Goal: Task Accomplishment & Management: Complete application form

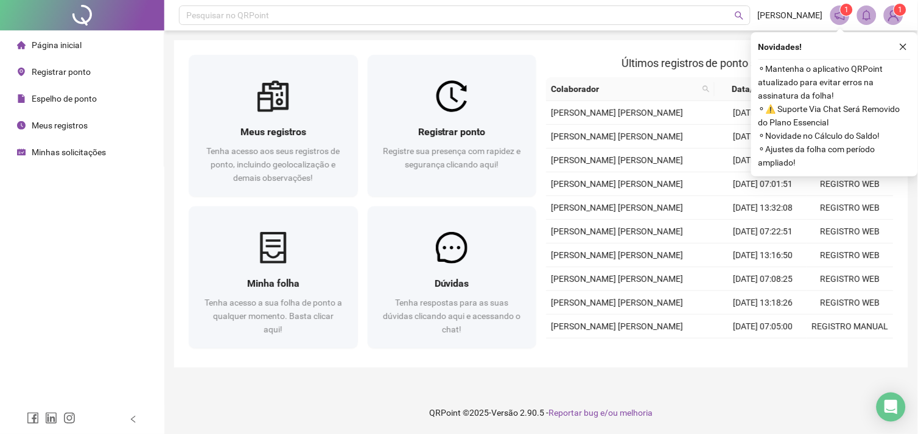
click at [73, 75] on span "Registrar ponto" at bounding box center [61, 72] width 59 height 10
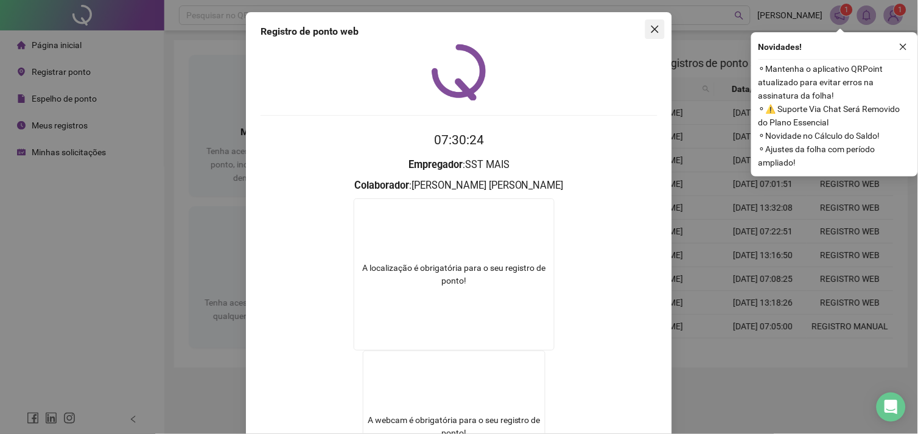
click at [651, 27] on icon "close" at bounding box center [655, 29] width 10 height 10
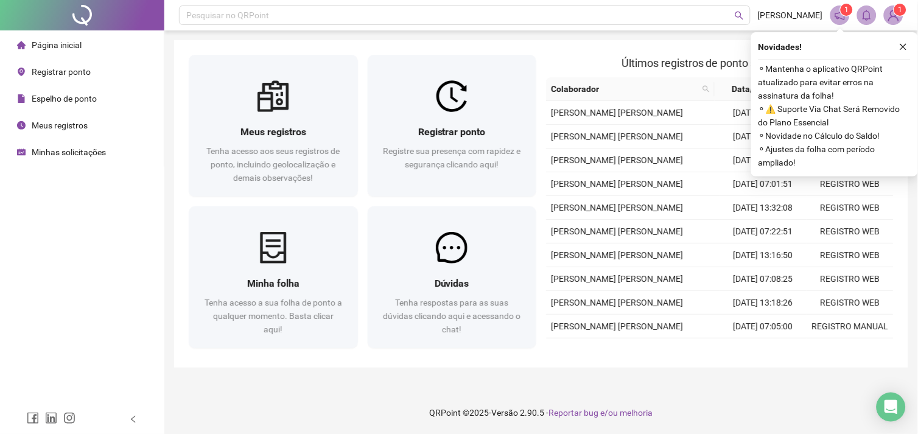
click at [59, 76] on span "Registrar ponto" at bounding box center [61, 72] width 59 height 10
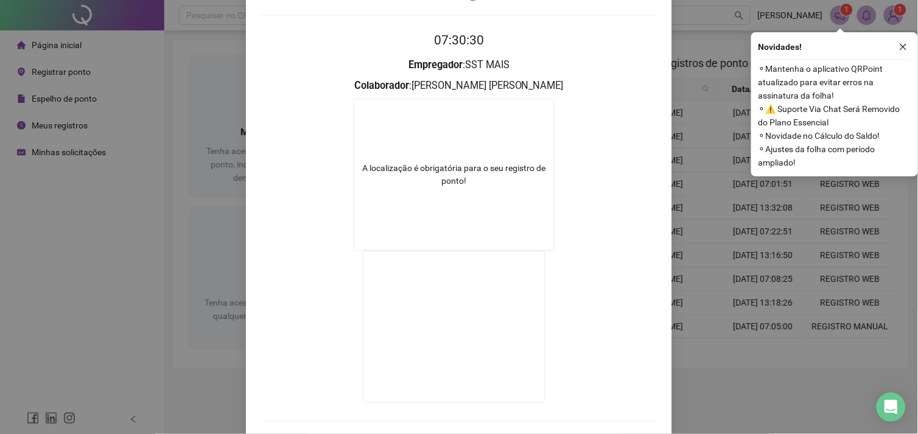
scroll to position [153, 0]
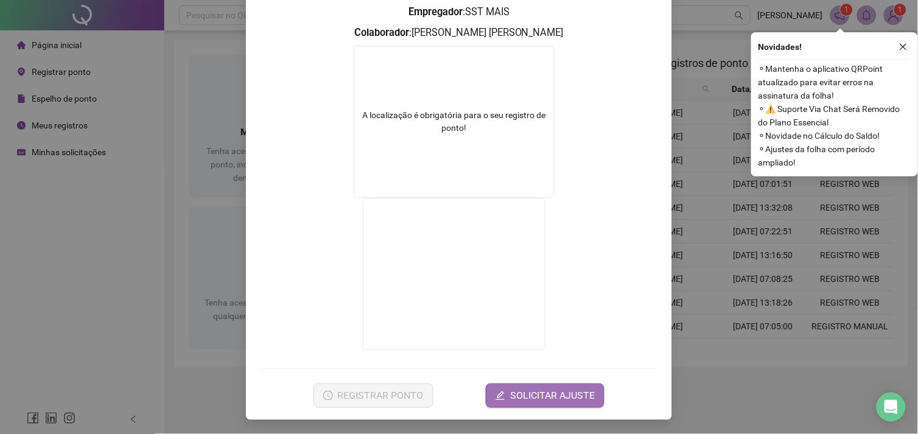
click at [548, 400] on span "SOLICITAR AJUSTE" at bounding box center [552, 395] width 85 height 15
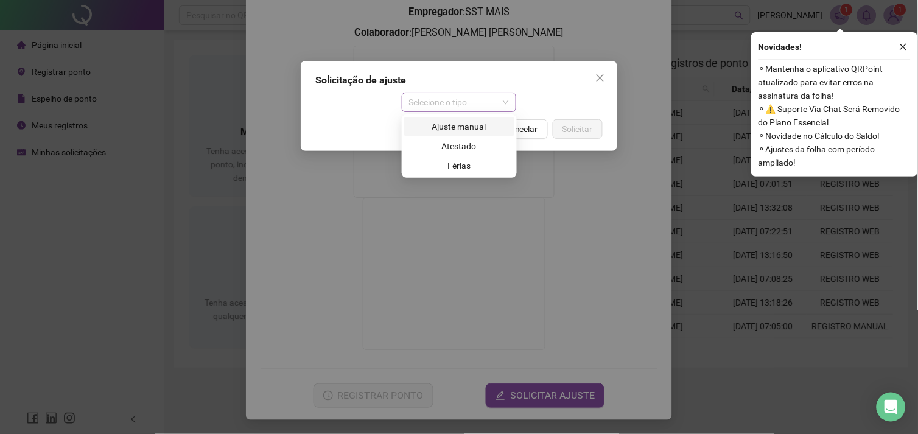
click at [488, 105] on span "Selecione o tipo" at bounding box center [459, 102] width 100 height 18
click at [465, 130] on div "Ajuste manual" at bounding box center [459, 126] width 96 height 13
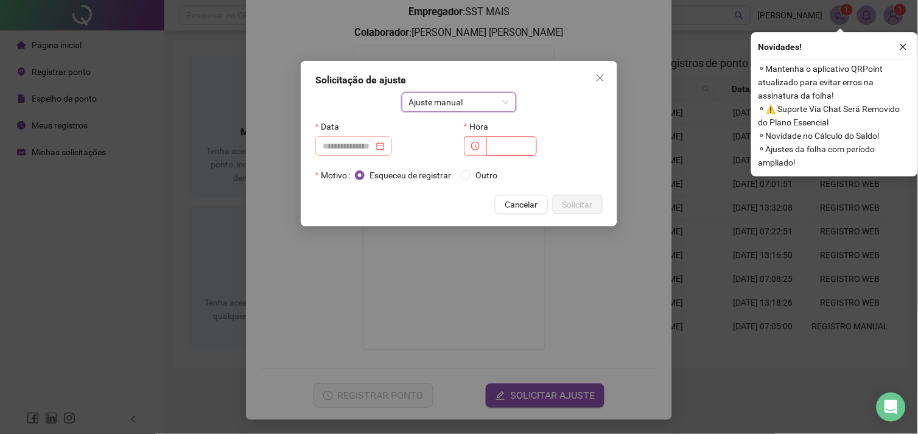
click at [385, 142] on div at bounding box center [354, 145] width 62 height 13
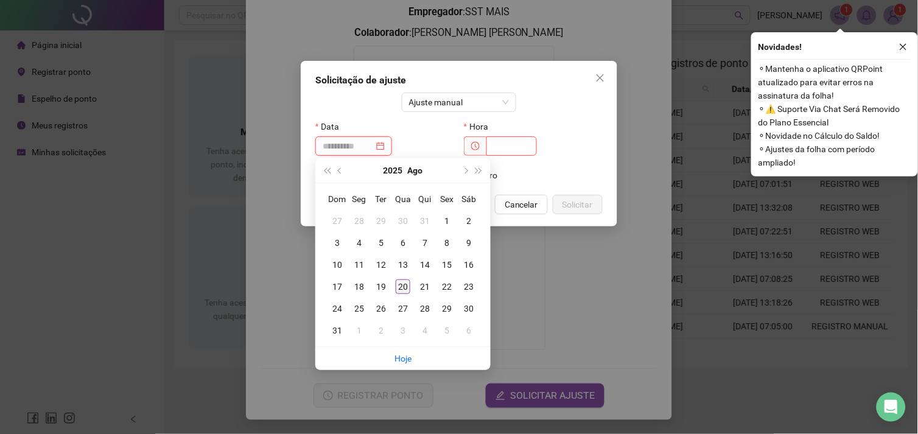
type input "**********"
click at [408, 288] on div "20" at bounding box center [403, 286] width 15 height 15
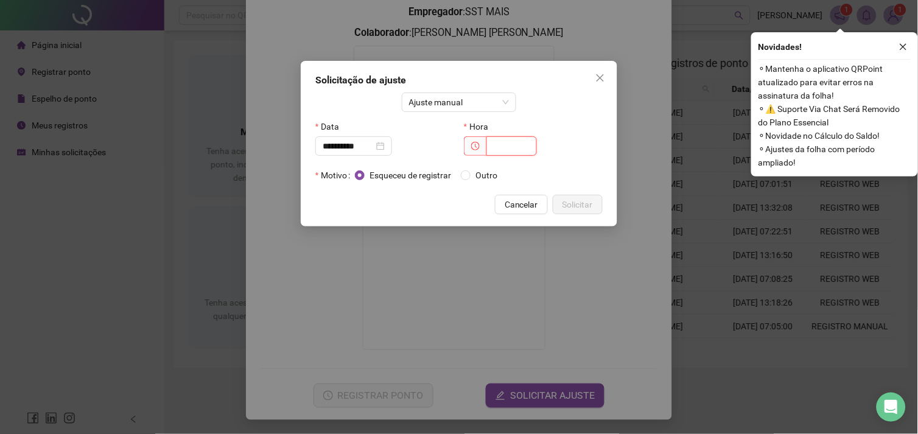
click at [522, 149] on input "text" at bounding box center [511, 145] width 51 height 19
type input "*****"
click at [564, 199] on span "Solicitar" at bounding box center [577, 204] width 30 height 13
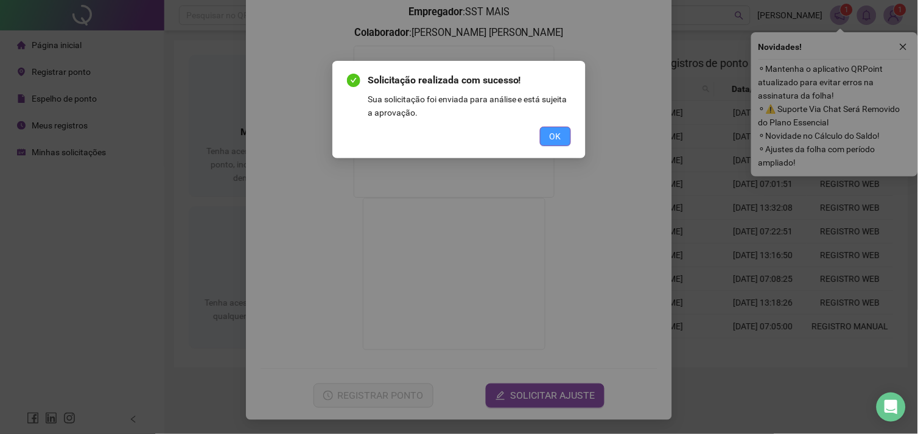
click at [564, 142] on button "OK" at bounding box center [555, 136] width 31 height 19
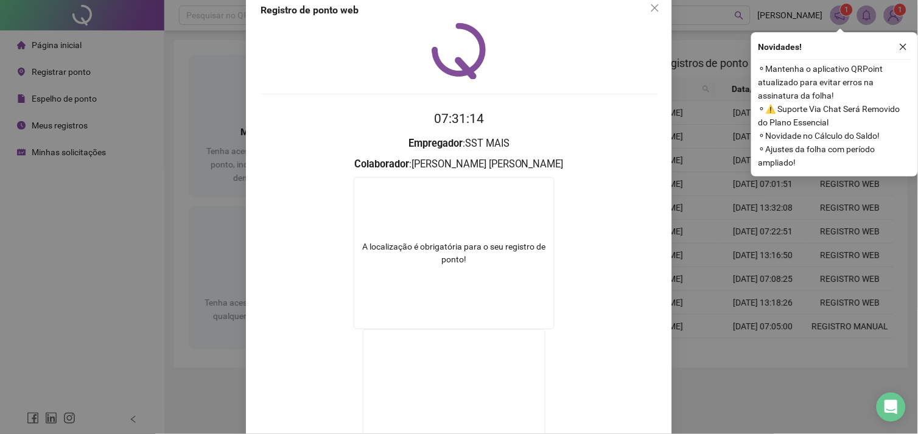
scroll to position [0, 0]
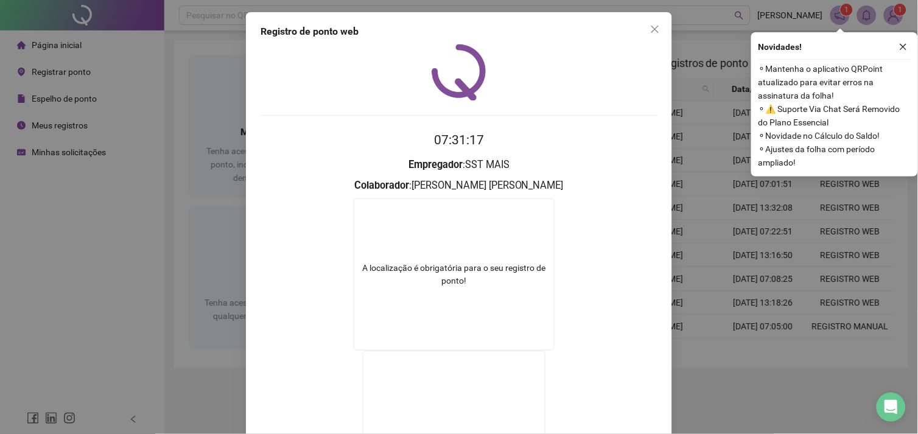
drag, startPoint x: 646, startPoint y: 27, endPoint x: 658, endPoint y: 30, distance: 12.5
click at [650, 28] on icon "close" at bounding box center [655, 29] width 10 height 10
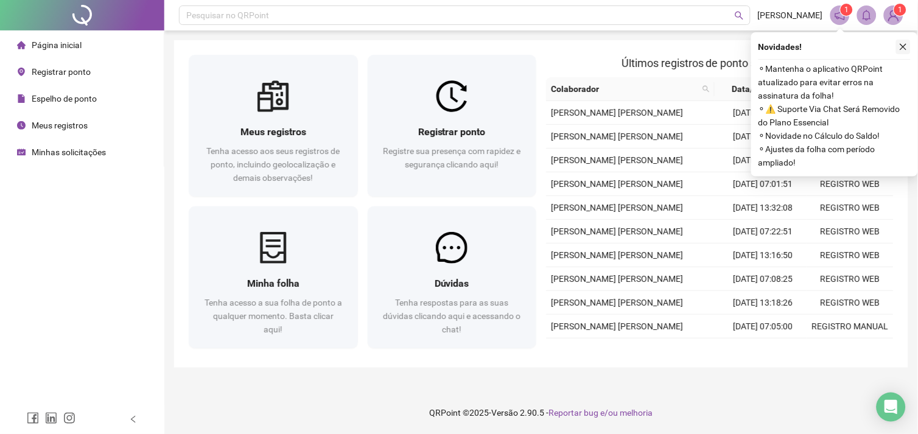
click at [905, 49] on icon "close" at bounding box center [903, 47] width 7 height 7
